Goal: Information Seeking & Learning: Learn about a topic

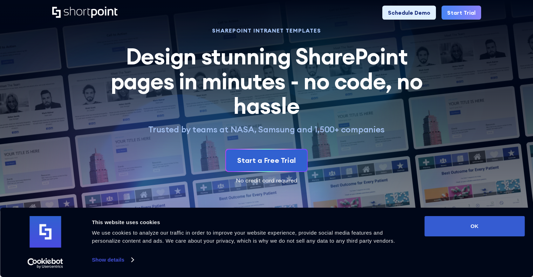
click at [147, 83] on h2 "Design stunning SharePoint pages in minutes - no code, no hassle" at bounding box center [267, 81] width 328 height 74
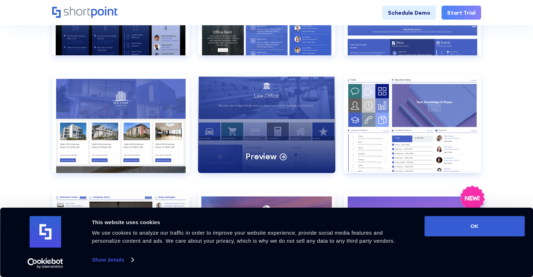
scroll to position [421, 0]
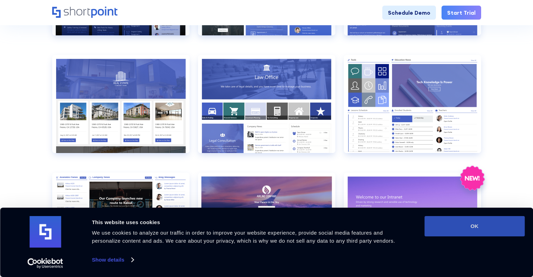
click at [486, 224] on button "OK" at bounding box center [475, 226] width 100 height 20
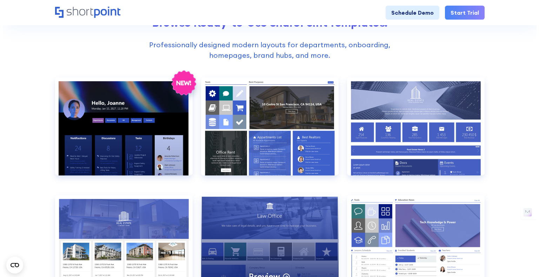
scroll to position [245, 0]
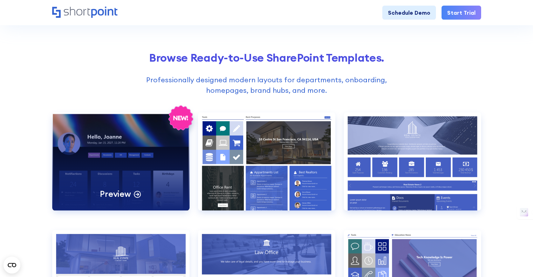
click at [122, 197] on p "Preview" at bounding box center [115, 194] width 31 height 11
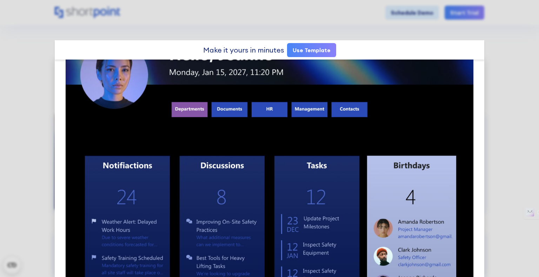
scroll to position [70, 0]
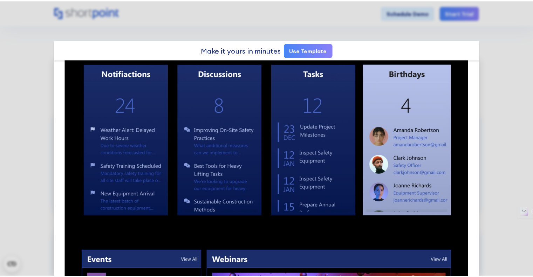
scroll to position [0, 0]
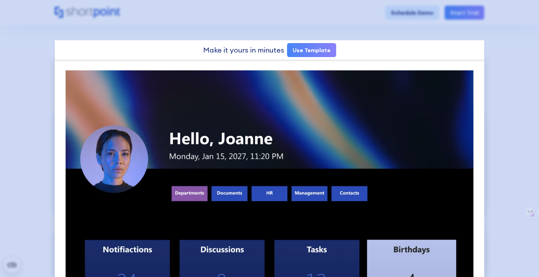
click at [298, 27] on div at bounding box center [269, 138] width 539 height 277
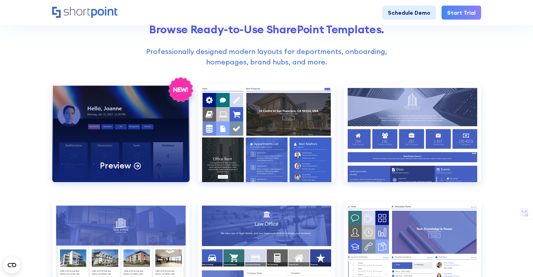
scroll to position [245, 0]
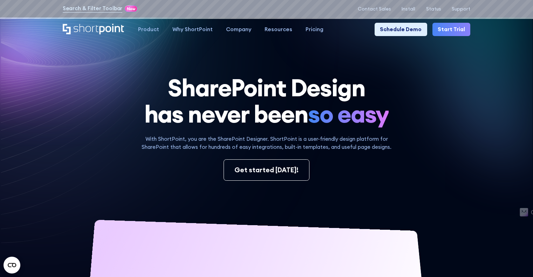
click at [245, 151] on p "With ShortPoint, you are the SharePoint Designer. ShortPoint is a user-friendly…" at bounding box center [267, 143] width 270 height 16
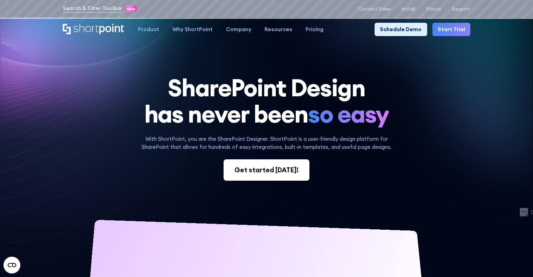
click at [263, 175] on div "Get started [DATE]!" at bounding box center [267, 170] width 64 height 10
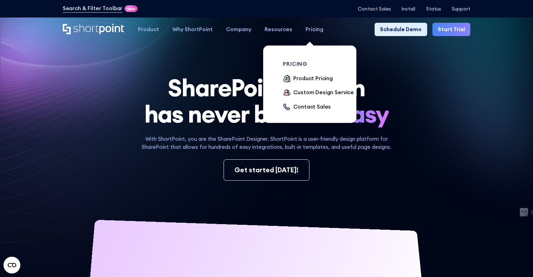
click at [306, 30] on div "Pricing" at bounding box center [315, 30] width 18 height 8
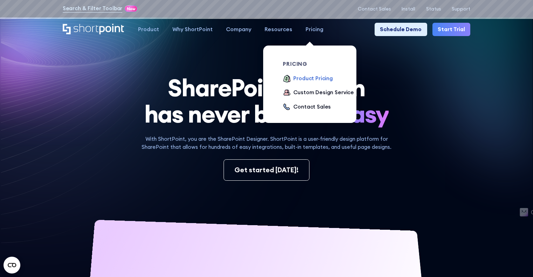
click at [301, 83] on div "Product Pricing" at bounding box center [313, 79] width 40 height 8
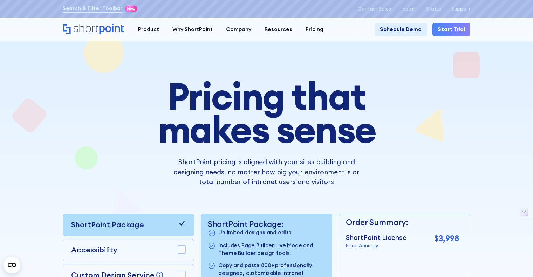
click at [33, 68] on div at bounding box center [267, 205] width 480 height 384
